Goal: Transaction & Acquisition: Purchase product/service

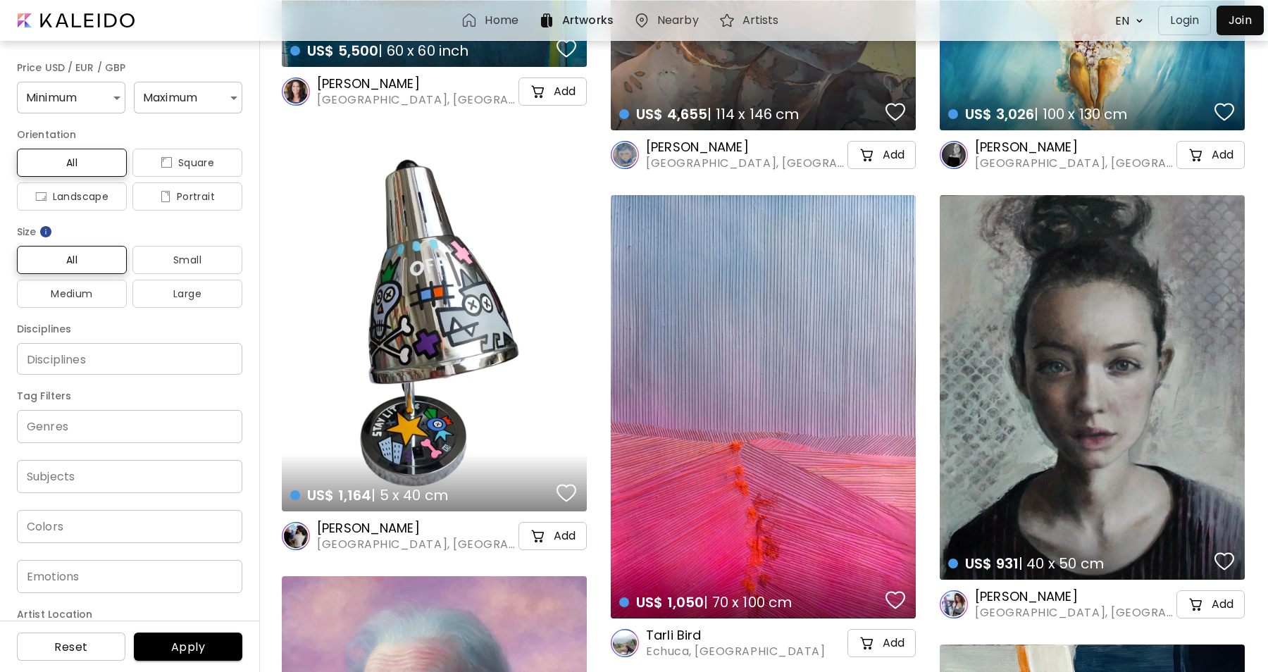
scroll to position [3490, 0]
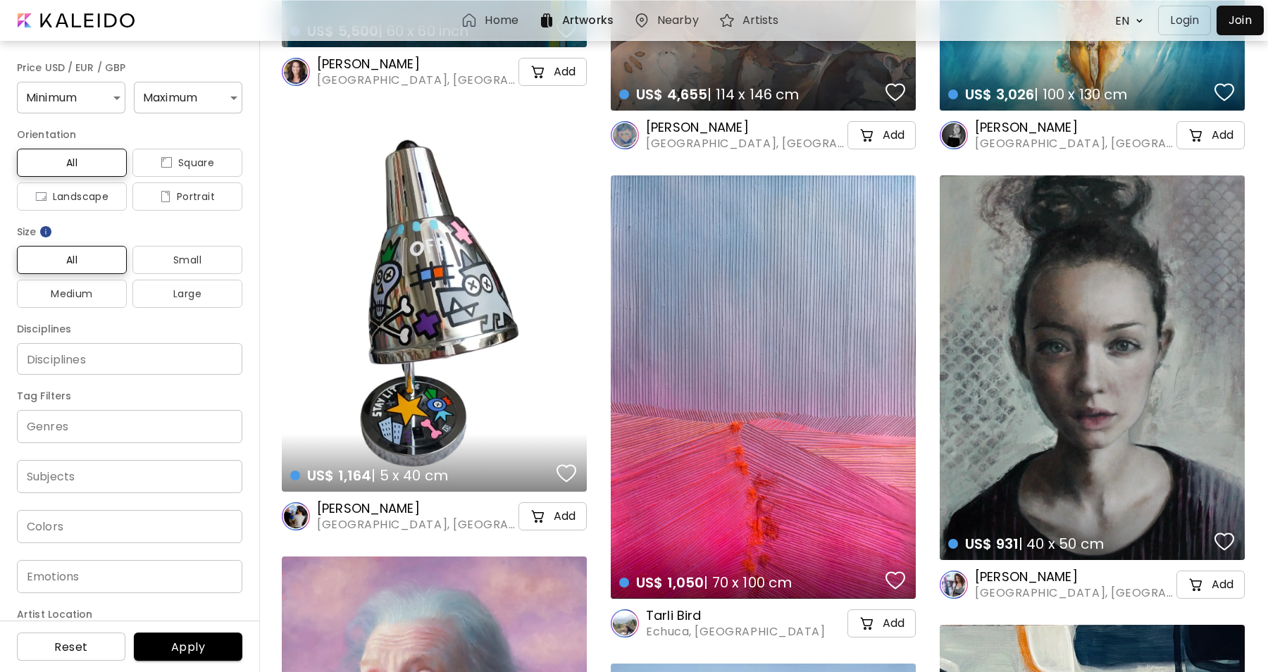
click at [484, 325] on div "US$ 1,164 | 5 x 40 cm details" at bounding box center [434, 302] width 305 height 380
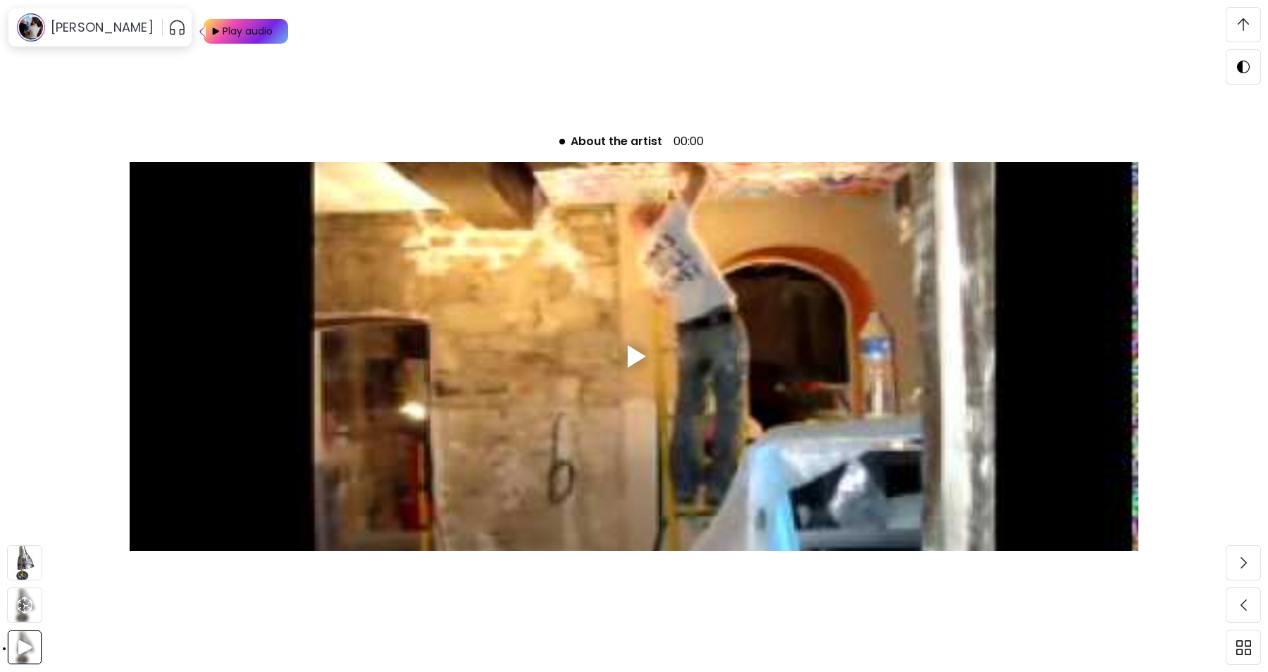
scroll to position [2785, 0]
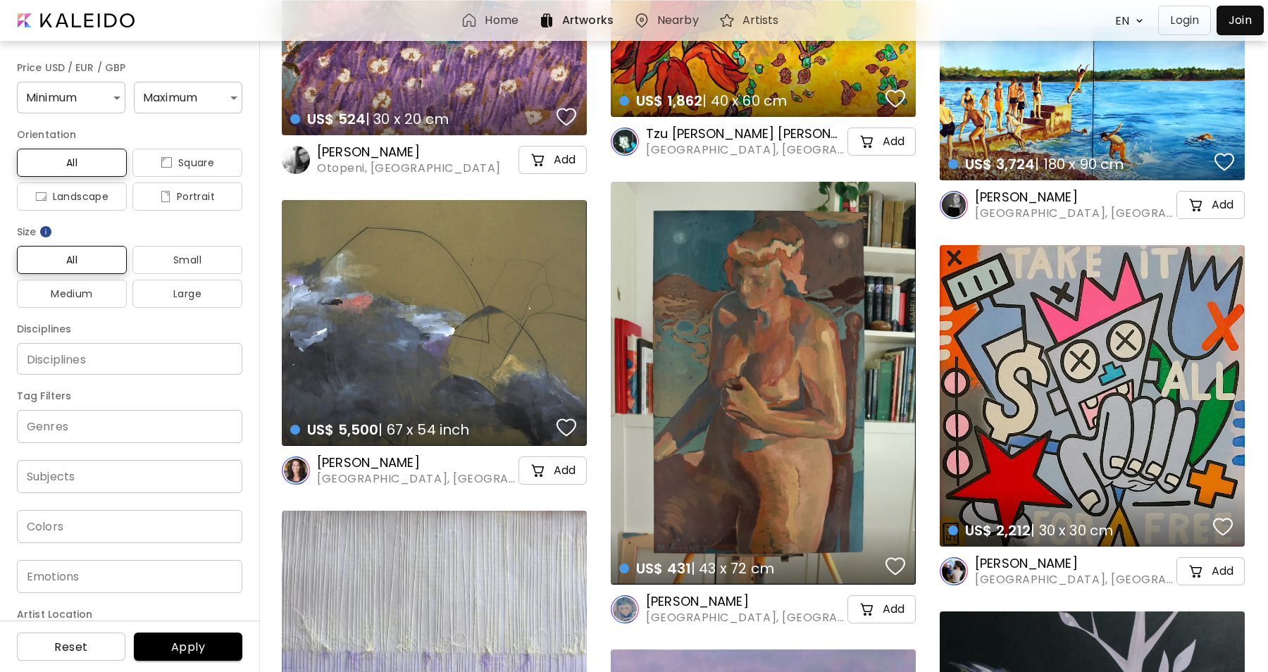
scroll to position [4833, 0]
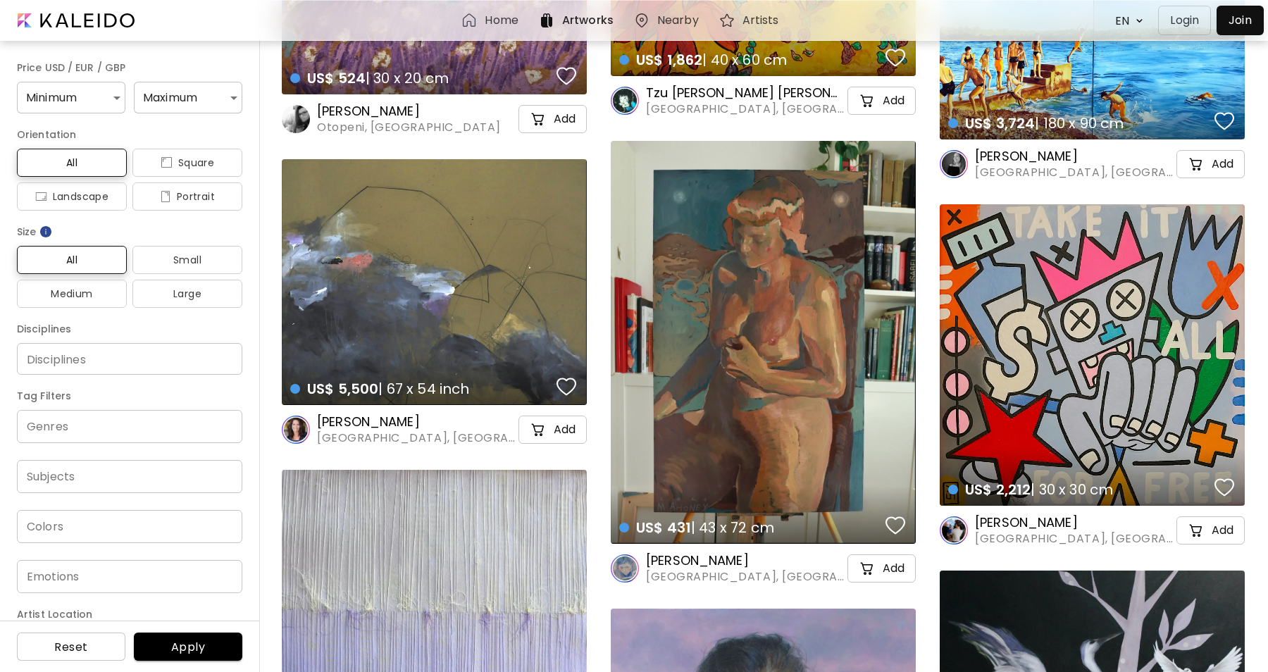
click at [1105, 326] on div "US$ 2,212 | 30 x 30 cm details" at bounding box center [1091, 354] width 305 height 301
